Goal: Information Seeking & Learning: Learn about a topic

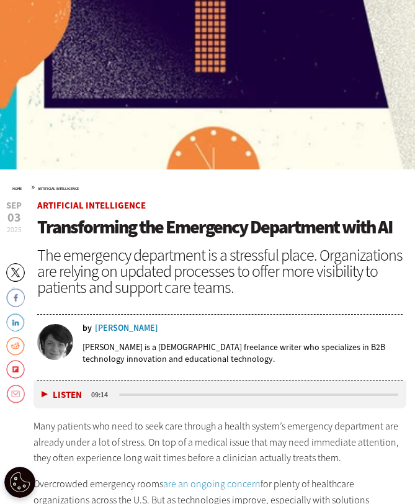
scroll to position [311, 0]
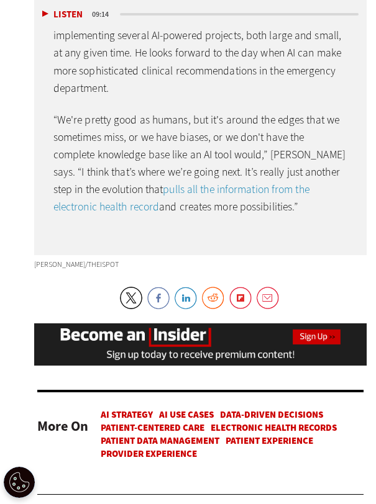
scroll to position [3617, 0]
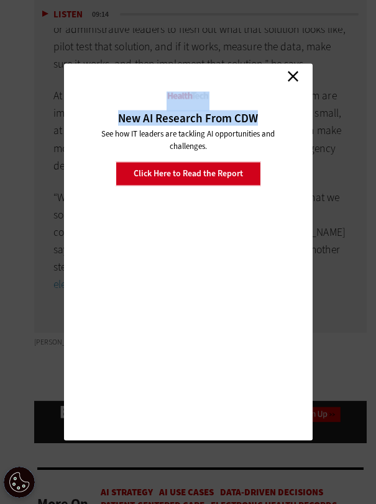
drag, startPoint x: 35, startPoint y: 196, endPoint x: 307, endPoint y: 112, distance: 284.0
click at [289, 67] on link "Close" at bounding box center [293, 76] width 19 height 19
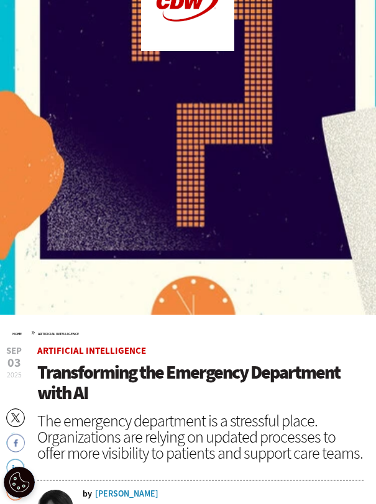
scroll to position [134, 0]
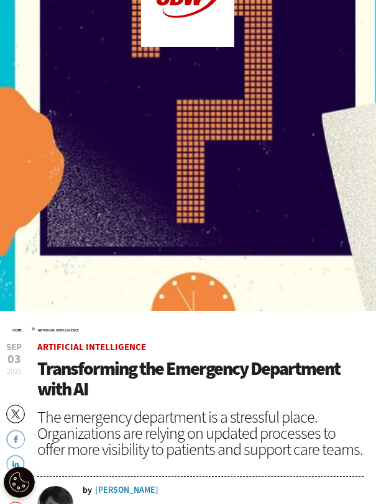
drag, startPoint x: 270, startPoint y: 251, endPoint x: 17, endPoint y: 336, distance: 266.1
copy div "Close New AI Research From CDW See how IT leaders are tackling AI opportunities…"
